Goal: Task Accomplishment & Management: Use online tool/utility

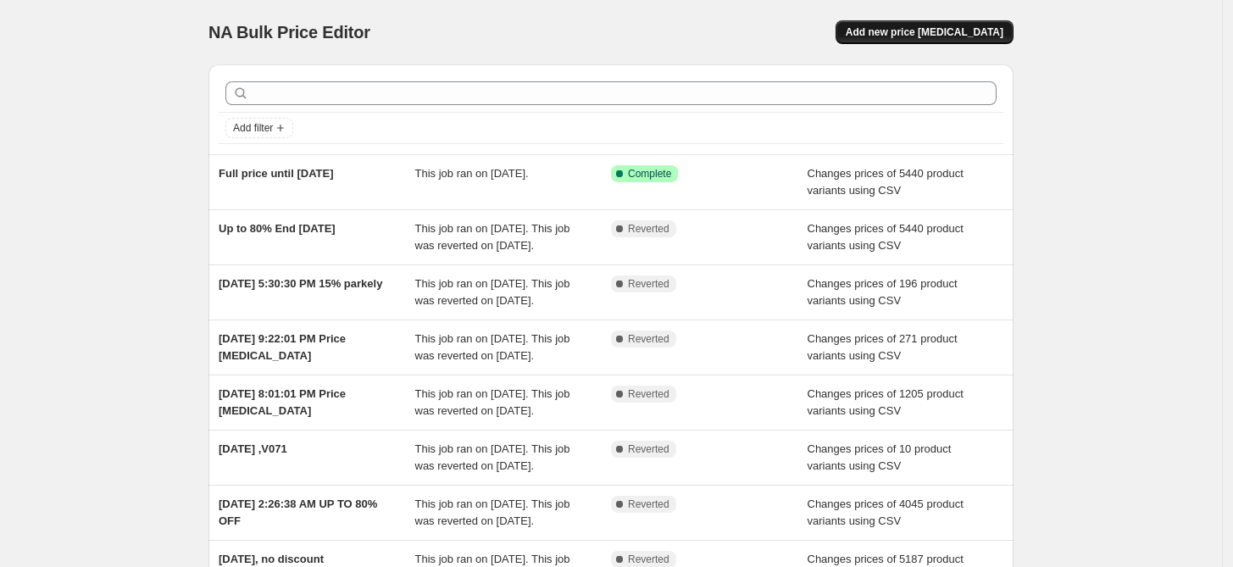
click at [937, 39] on button "Add new price [MEDICAL_DATA]" at bounding box center [924, 32] width 178 height 24
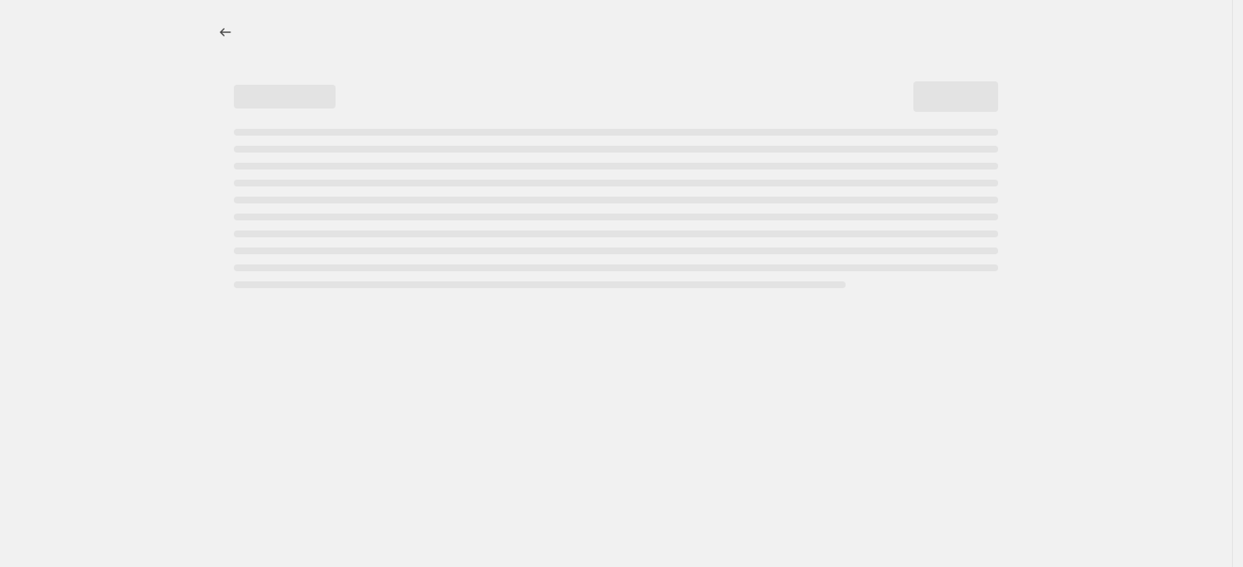
select select "percentage"
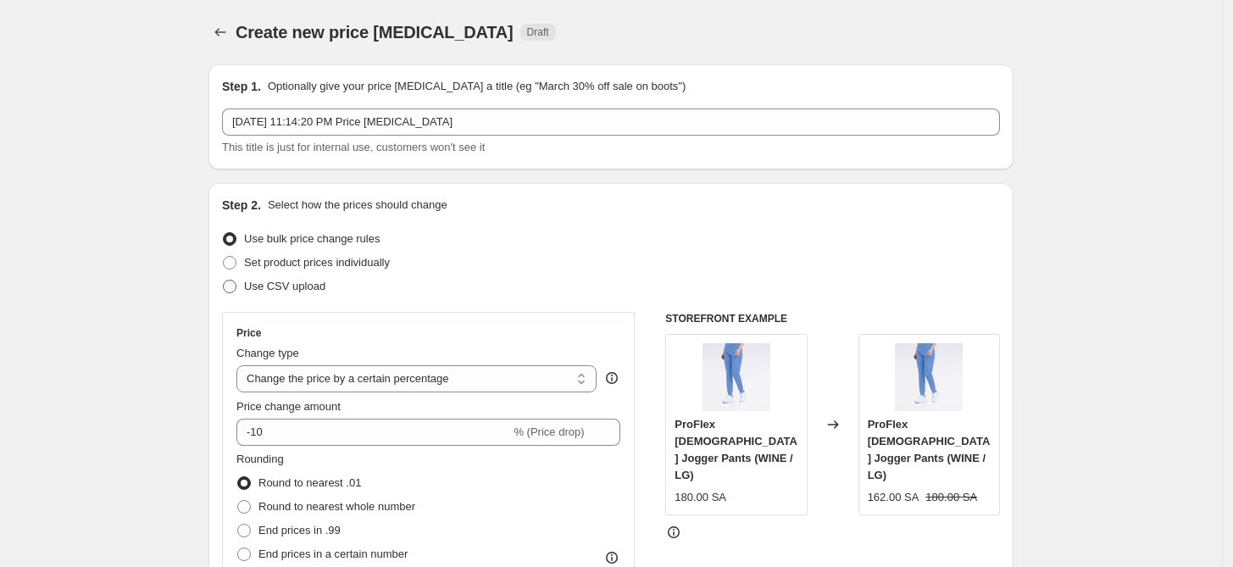
click at [273, 274] on label "Use CSV upload" at bounding box center [273, 286] width 103 height 24
click at [224, 280] on input "Use CSV upload" at bounding box center [223, 280] width 1 height 1
radio input "true"
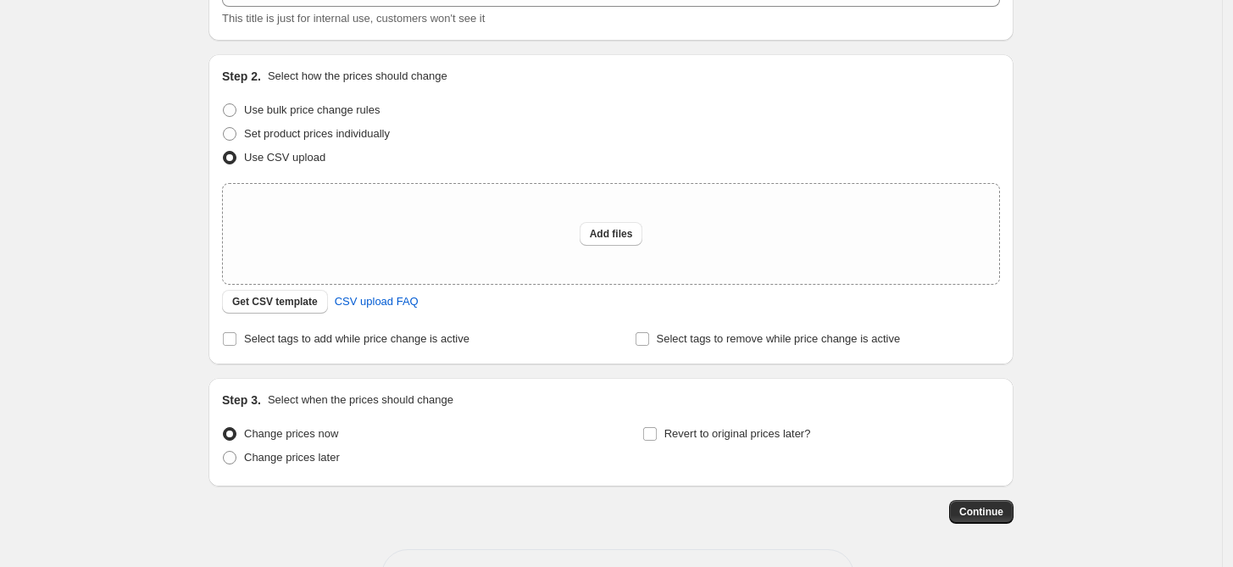
scroll to position [156, 0]
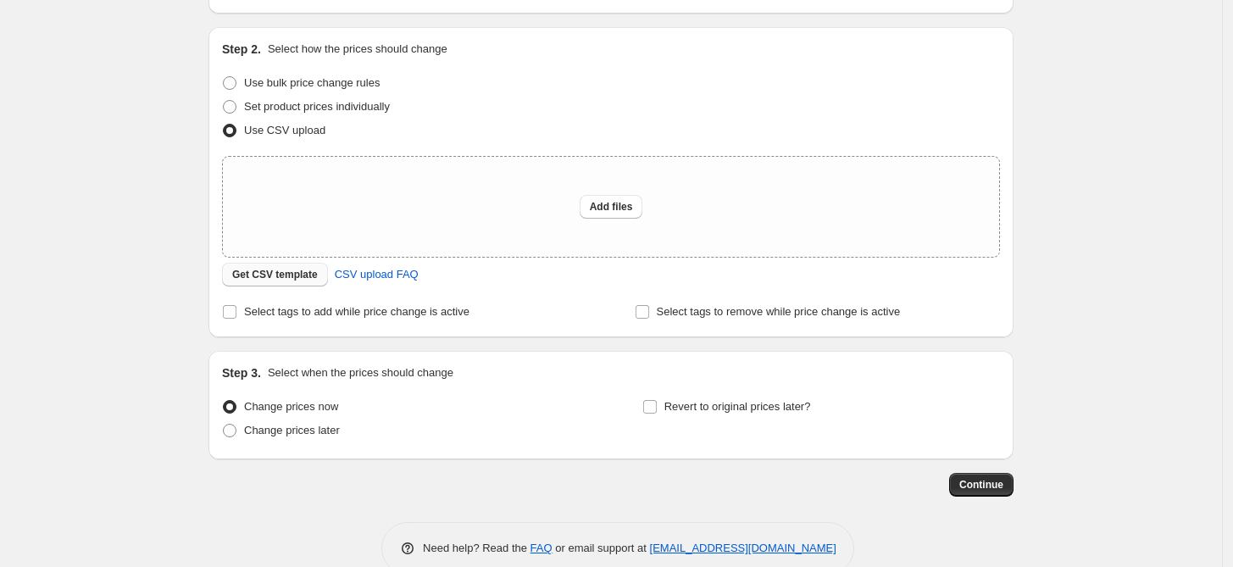
click at [269, 280] on span "Get CSV template" at bounding box center [275, 275] width 86 height 14
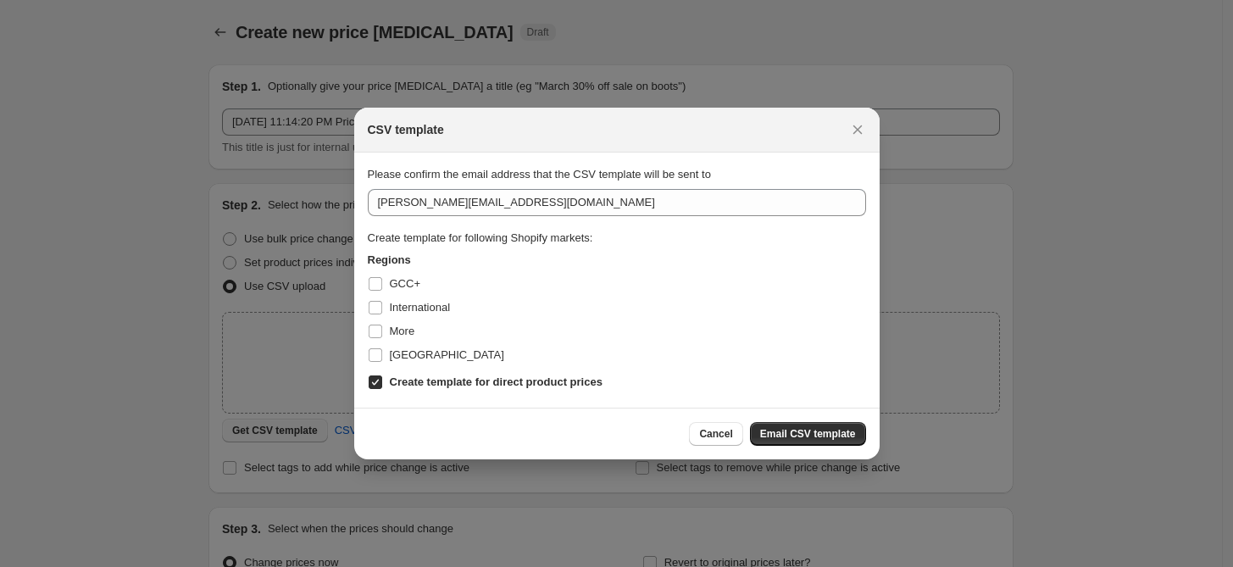
scroll to position [0, 0]
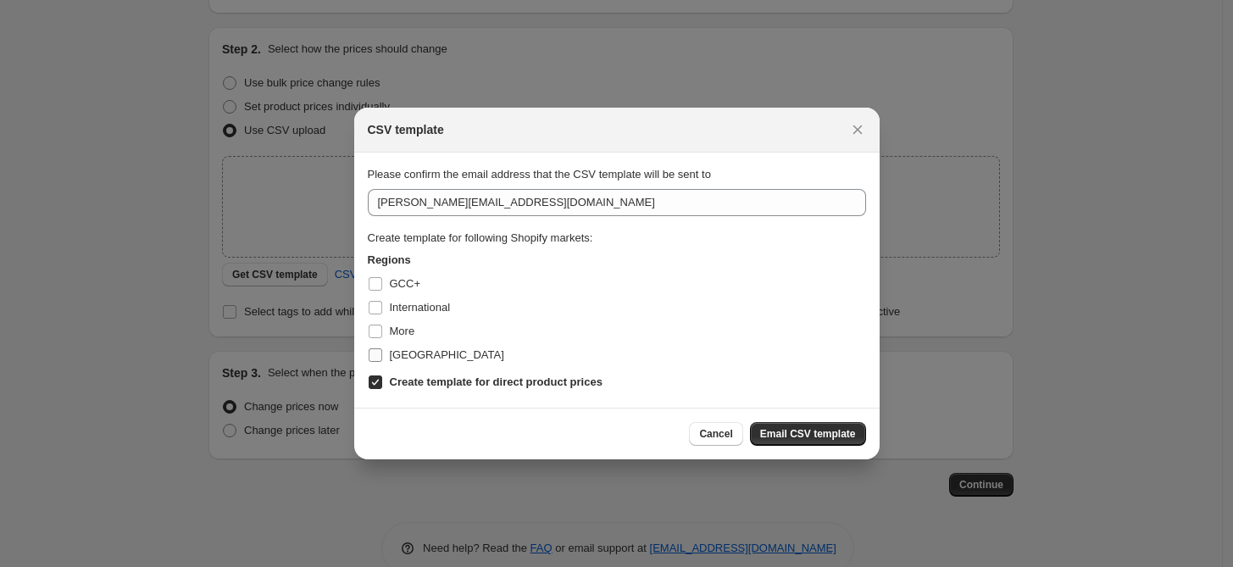
click at [422, 348] on span "[GEOGRAPHIC_DATA]" at bounding box center [447, 354] width 114 height 13
click at [382, 348] on input "[GEOGRAPHIC_DATA]" at bounding box center [376, 355] width 14 height 14
checkbox input "true"
click at [394, 319] on label "More" at bounding box center [391, 331] width 47 height 24
click at [382, 324] on input "More" at bounding box center [376, 331] width 14 height 14
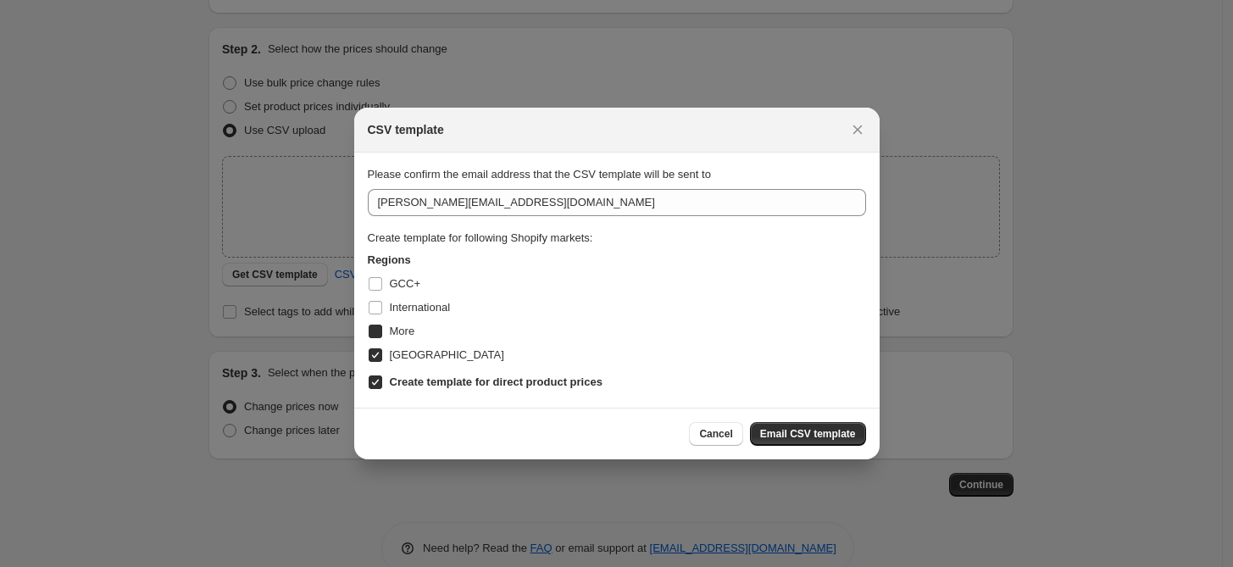
checkbox input "true"
click at [394, 305] on span "International" at bounding box center [420, 307] width 61 height 13
click at [382, 305] on input "International" at bounding box center [376, 308] width 14 height 14
checkbox input "true"
click at [392, 281] on span "GCC+" at bounding box center [405, 283] width 30 height 13
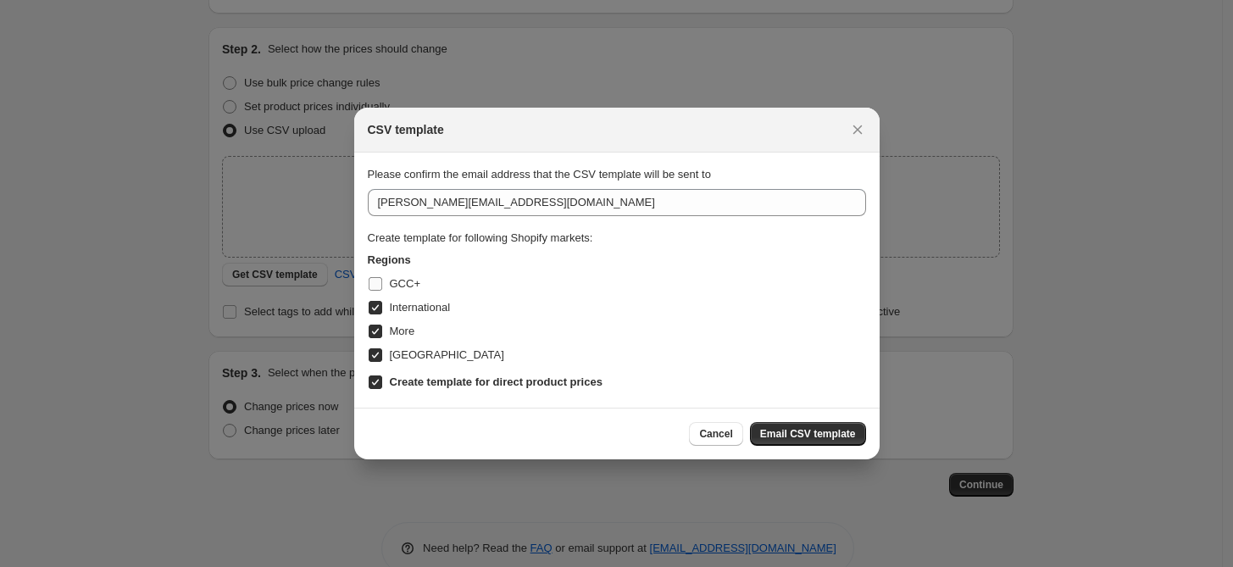
click at [382, 281] on input "GCC+" at bounding box center [376, 284] width 14 height 14
checkbox input "true"
click at [783, 422] on button "Email CSV template" at bounding box center [808, 434] width 116 height 24
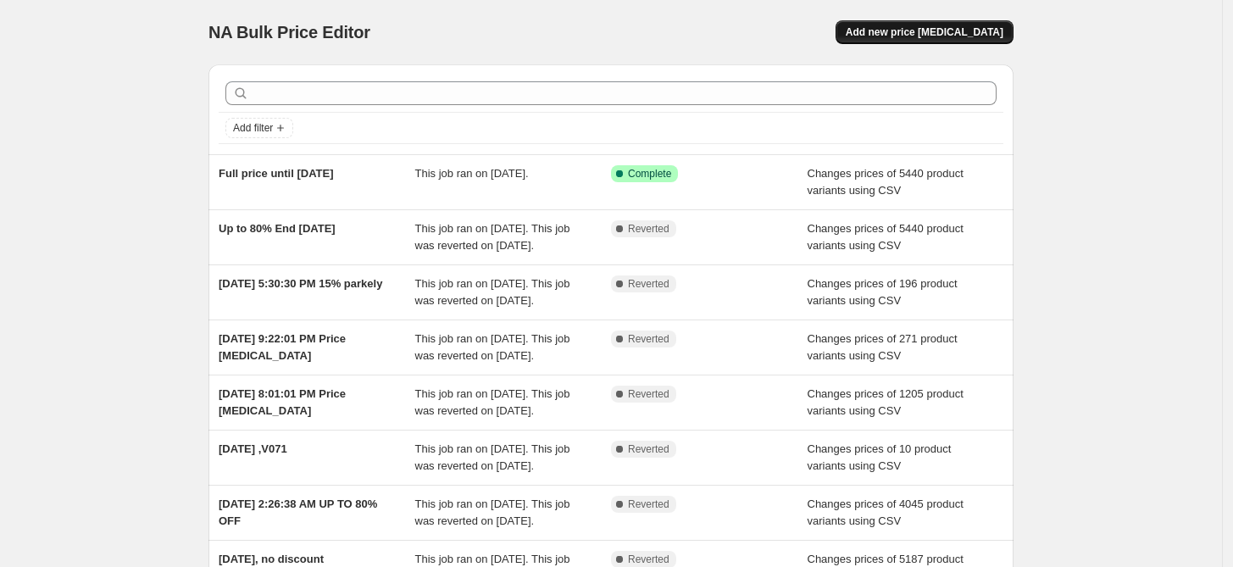
click at [972, 27] on span "Add new price [MEDICAL_DATA]" at bounding box center [924, 32] width 158 height 14
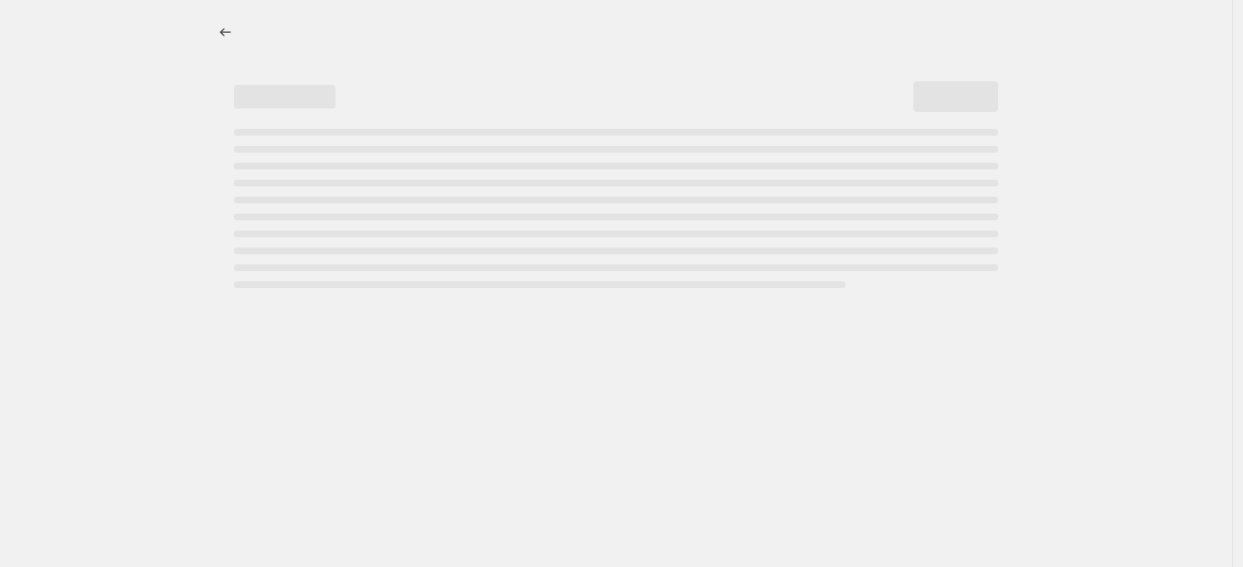
select select "percentage"
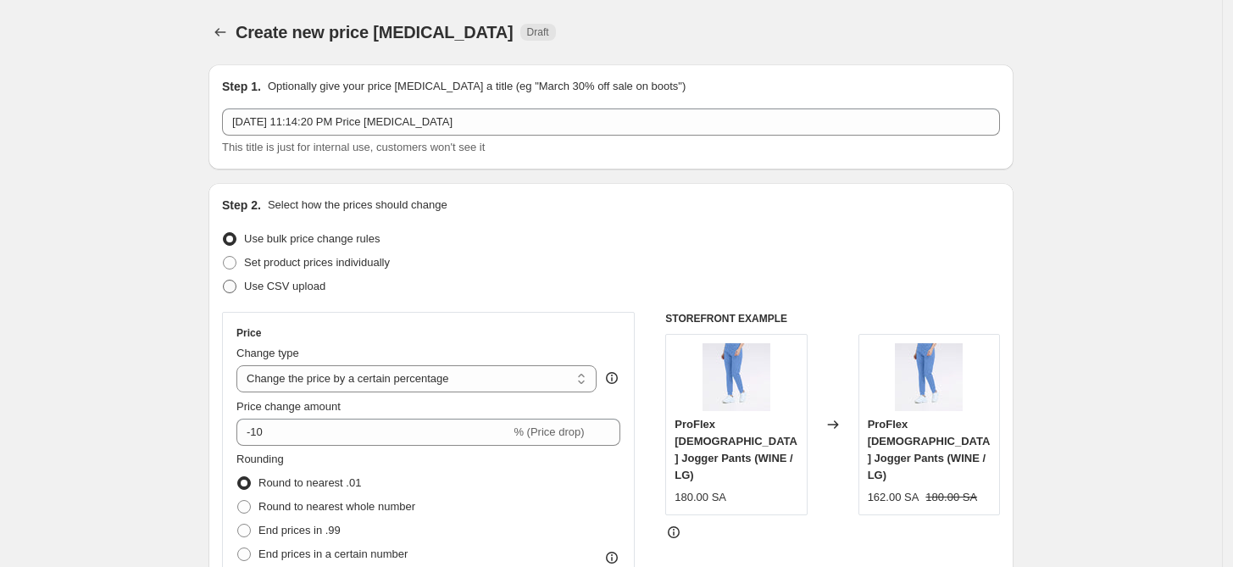
click at [261, 292] on span "Use CSV upload" at bounding box center [284, 286] width 81 height 13
click at [224, 280] on input "Use CSV upload" at bounding box center [223, 280] width 1 height 1
radio input "true"
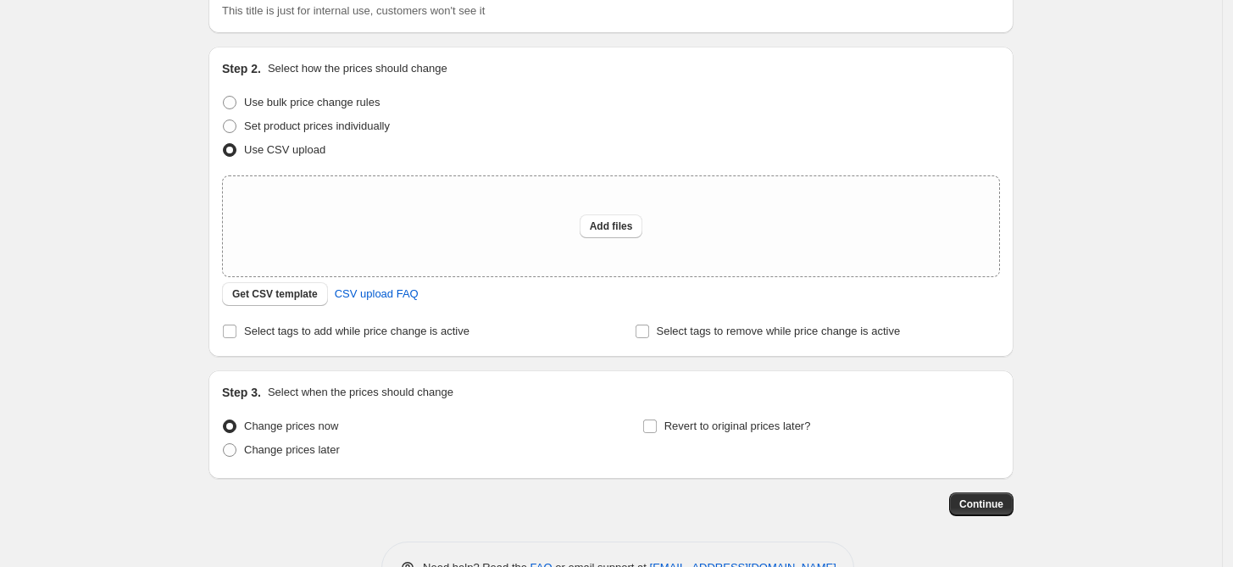
scroll to position [189, 0]
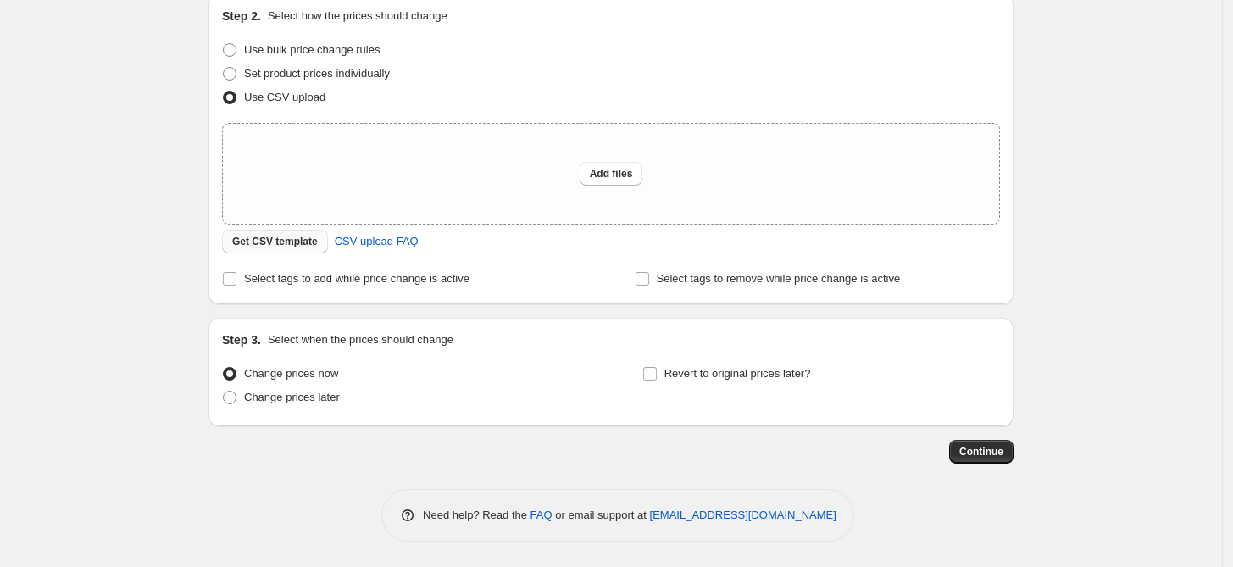
click at [297, 248] on span "Get CSV template" at bounding box center [275, 242] width 86 height 14
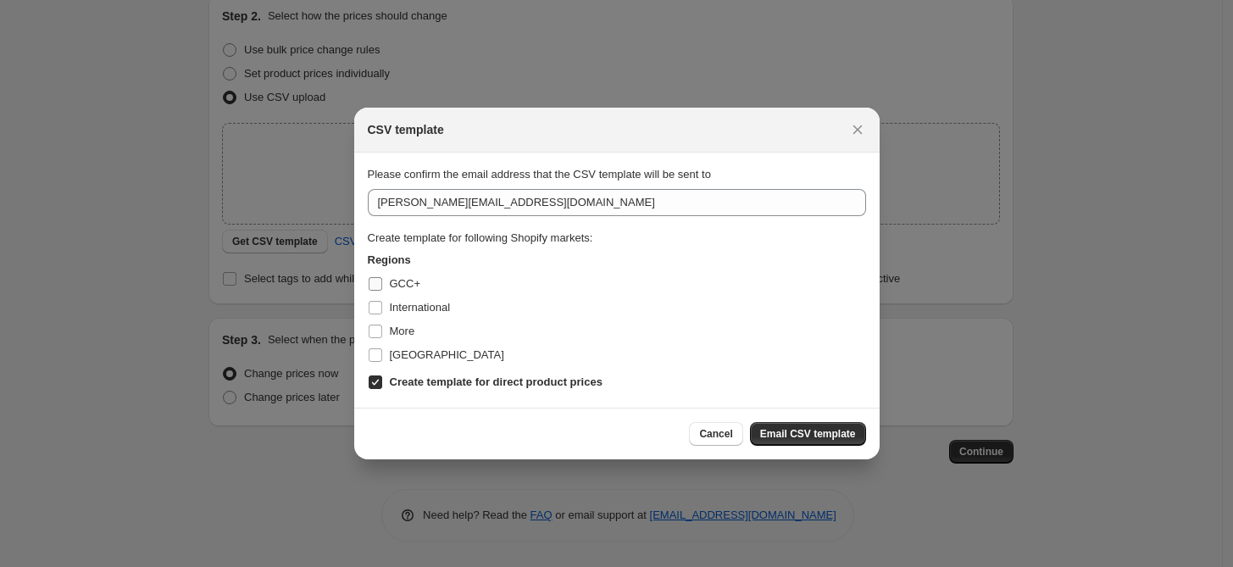
click at [408, 288] on span "GCC+" at bounding box center [405, 283] width 30 height 13
click at [382, 288] on input "GCC+" at bounding box center [376, 284] width 14 height 14
checkbox input "true"
click at [411, 306] on span "International" at bounding box center [420, 307] width 61 height 13
click at [382, 306] on input "International" at bounding box center [376, 308] width 14 height 14
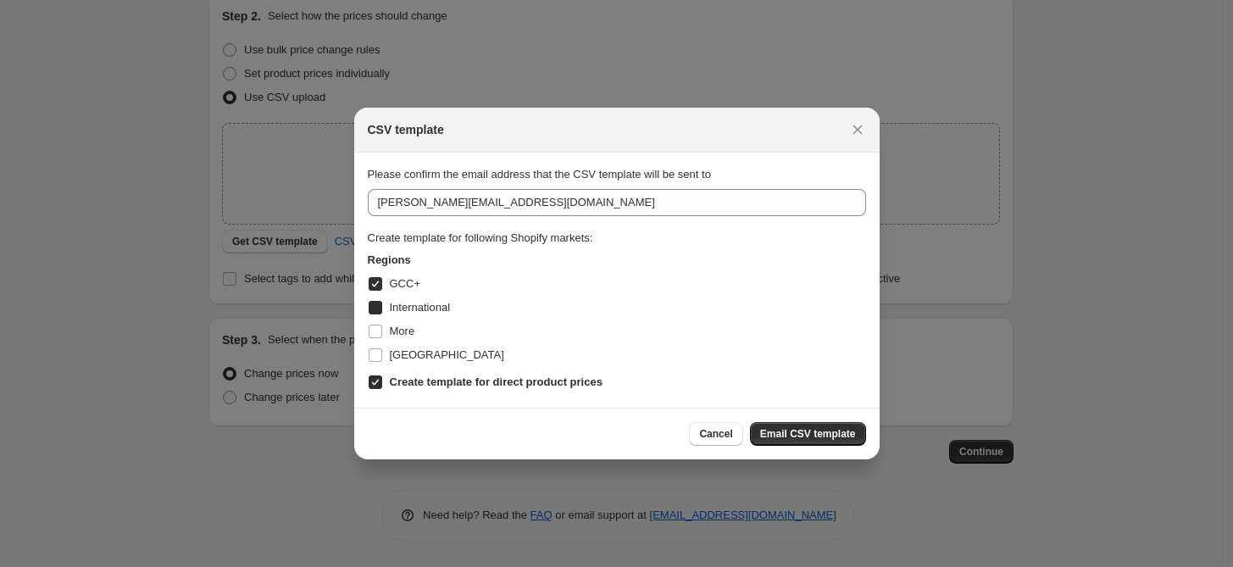
checkbox input "true"
click at [411, 337] on span "More" at bounding box center [402, 330] width 25 height 13
click at [382, 338] on input "More" at bounding box center [376, 331] width 14 height 14
checkbox input "true"
click at [418, 363] on label "[GEOGRAPHIC_DATA]" at bounding box center [436, 355] width 136 height 24
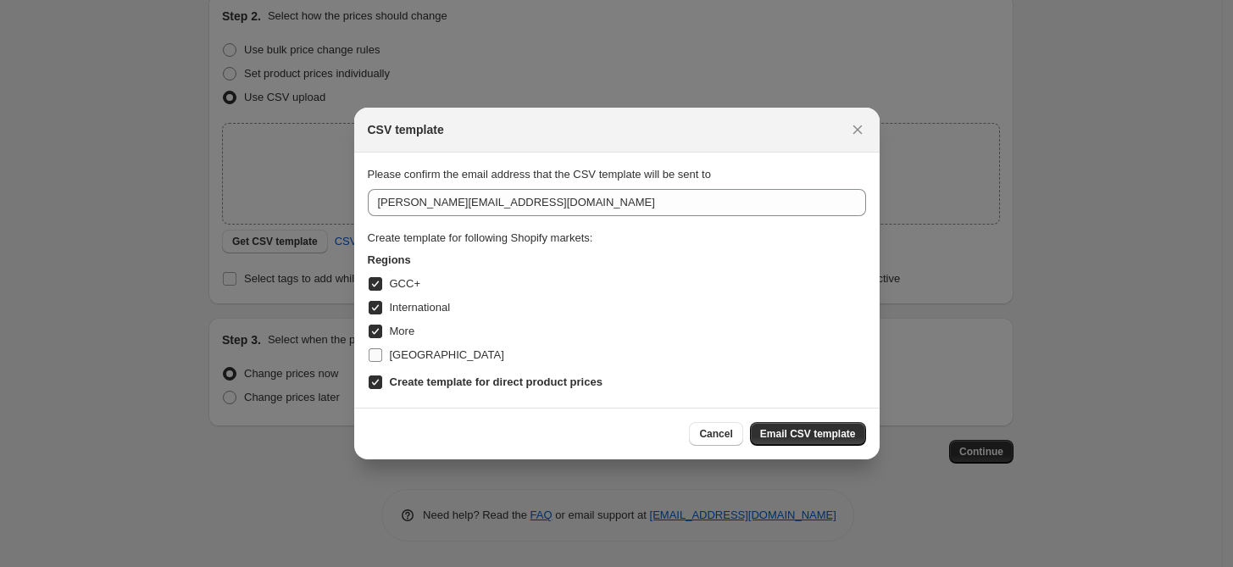
click at [382, 362] on input "[GEOGRAPHIC_DATA]" at bounding box center [376, 355] width 14 height 14
checkbox input "true"
click at [812, 445] on button "Email CSV template" at bounding box center [808, 434] width 116 height 24
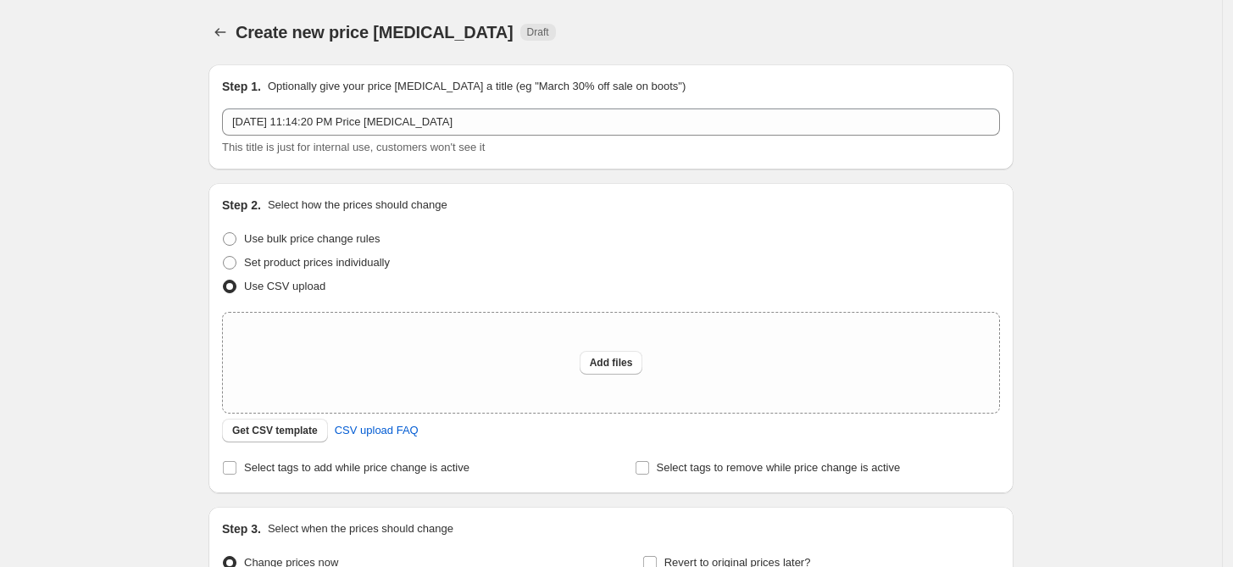
scroll to position [156, 0]
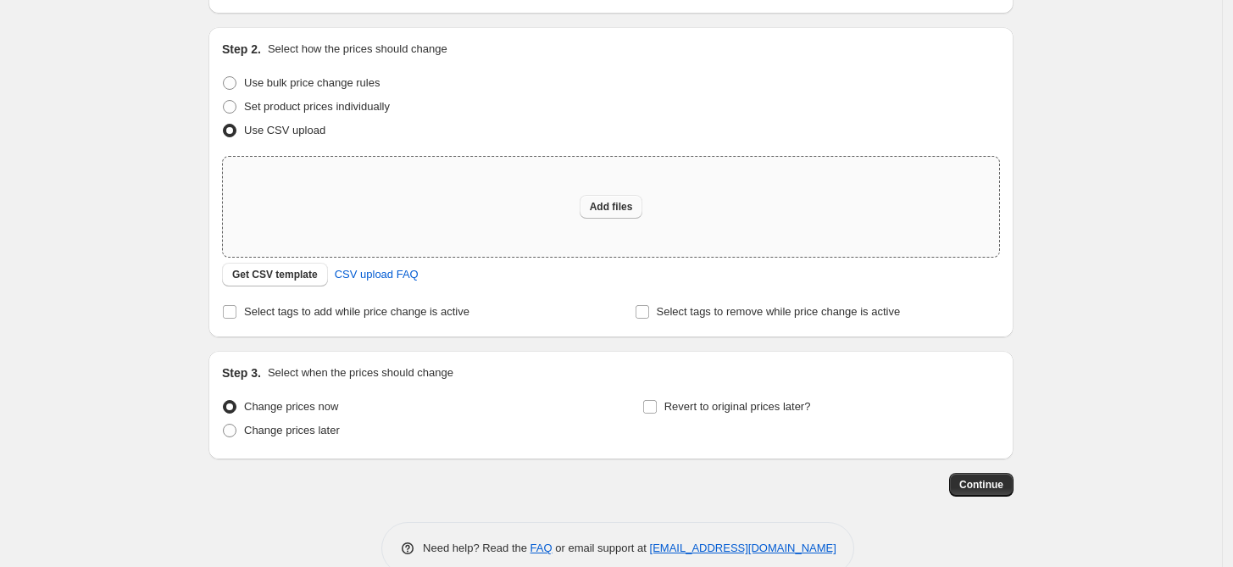
click at [609, 212] on span "Add files" at bounding box center [611, 207] width 43 height 14
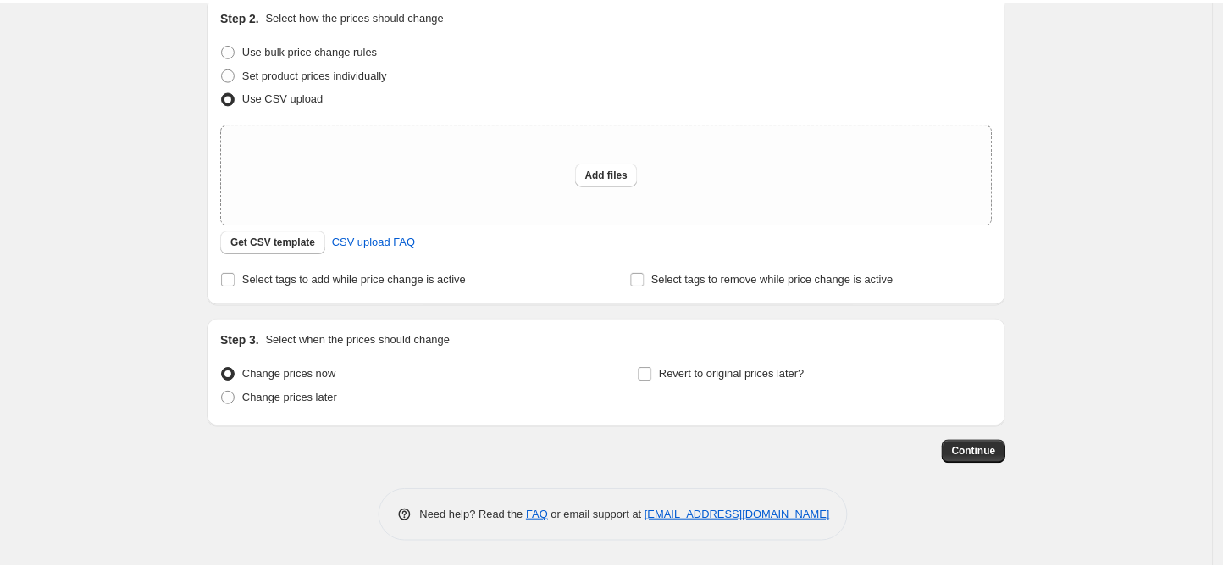
scroll to position [0, 0]
